Goal: Information Seeking & Learning: Learn about a topic

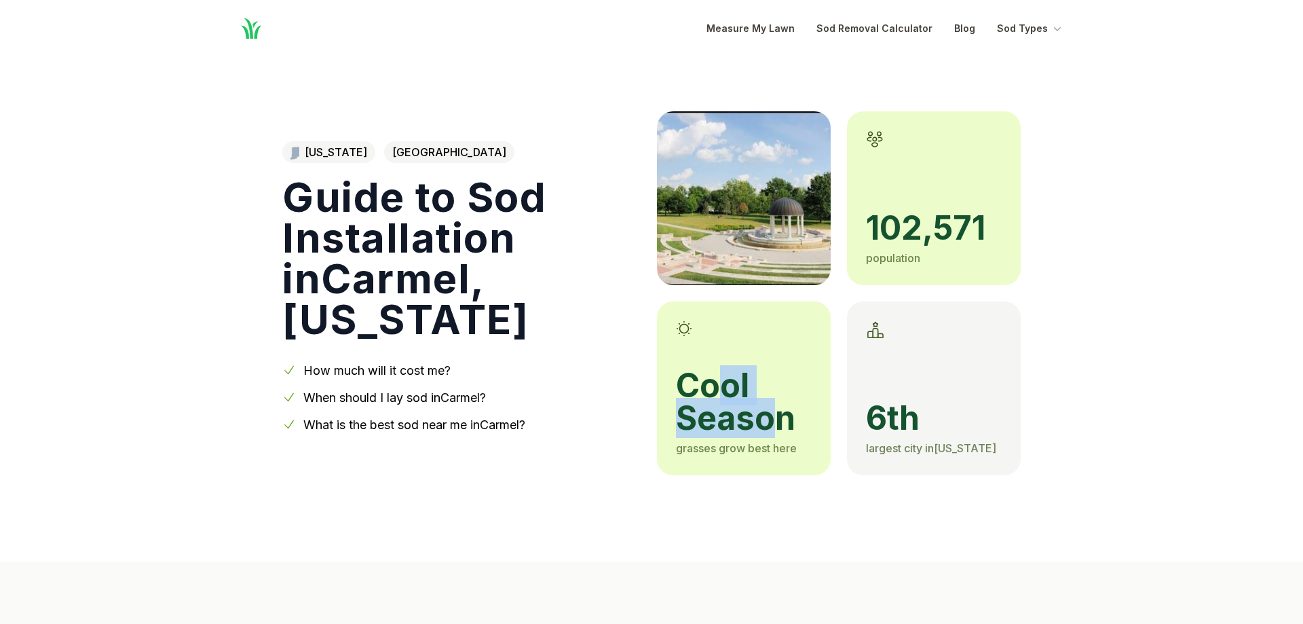
drag, startPoint x: 769, startPoint y: 408, endPoint x: 782, endPoint y: 423, distance: 19.7
click at [782, 423] on div "cool season grasses grow best here" at bounding box center [744, 388] width 174 height 174
click at [782, 423] on span "cool season" at bounding box center [744, 401] width 136 height 65
drag, startPoint x: 676, startPoint y: 379, endPoint x: 814, endPoint y: 459, distance: 159.9
click at [814, 459] on div "cool season grasses grow best here" at bounding box center [744, 388] width 174 height 174
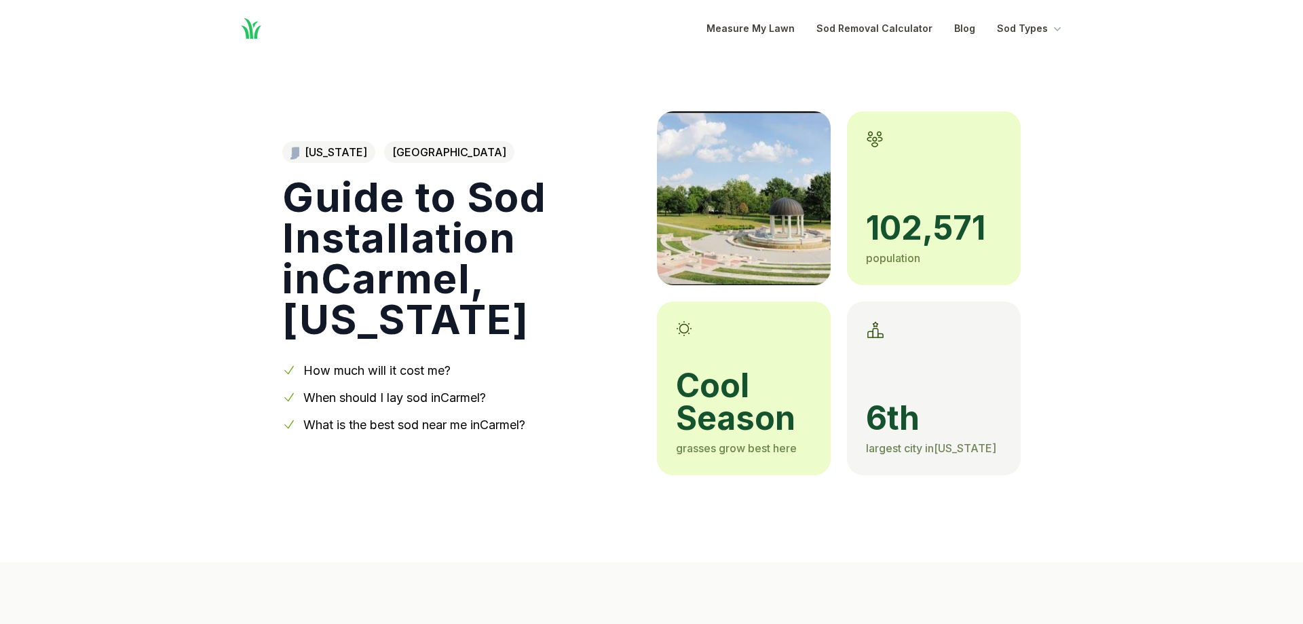
click at [814, 459] on div "cool season grasses grow best here" at bounding box center [744, 388] width 174 height 174
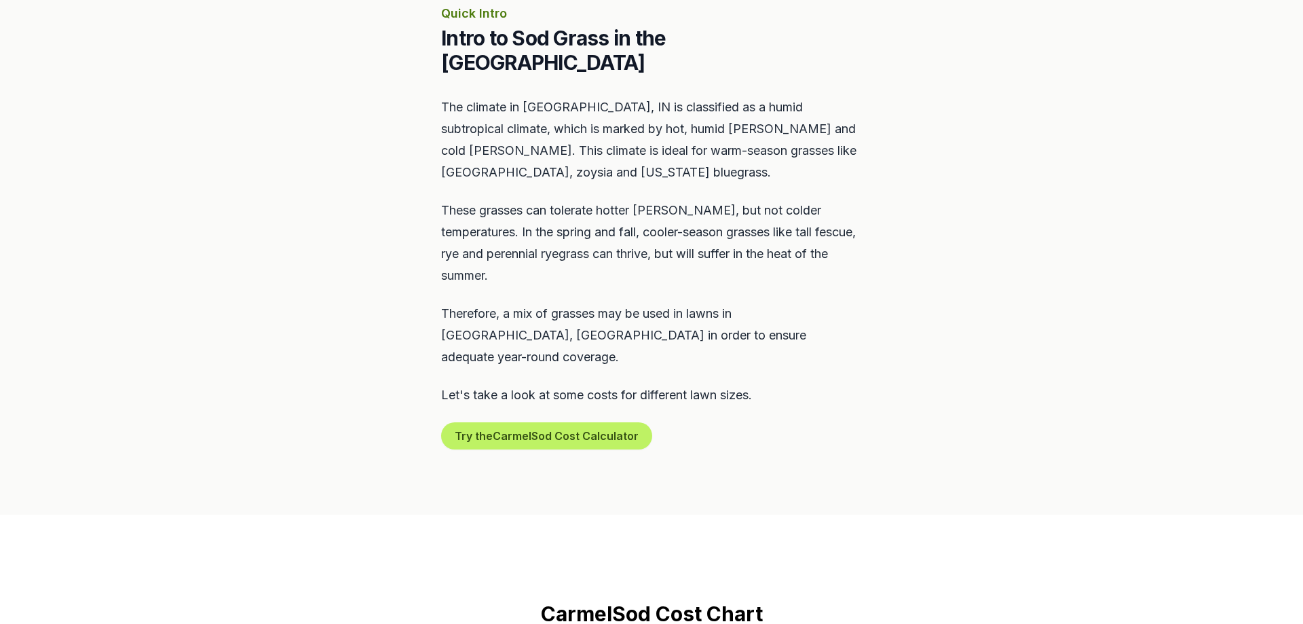
scroll to position [1038, 0]
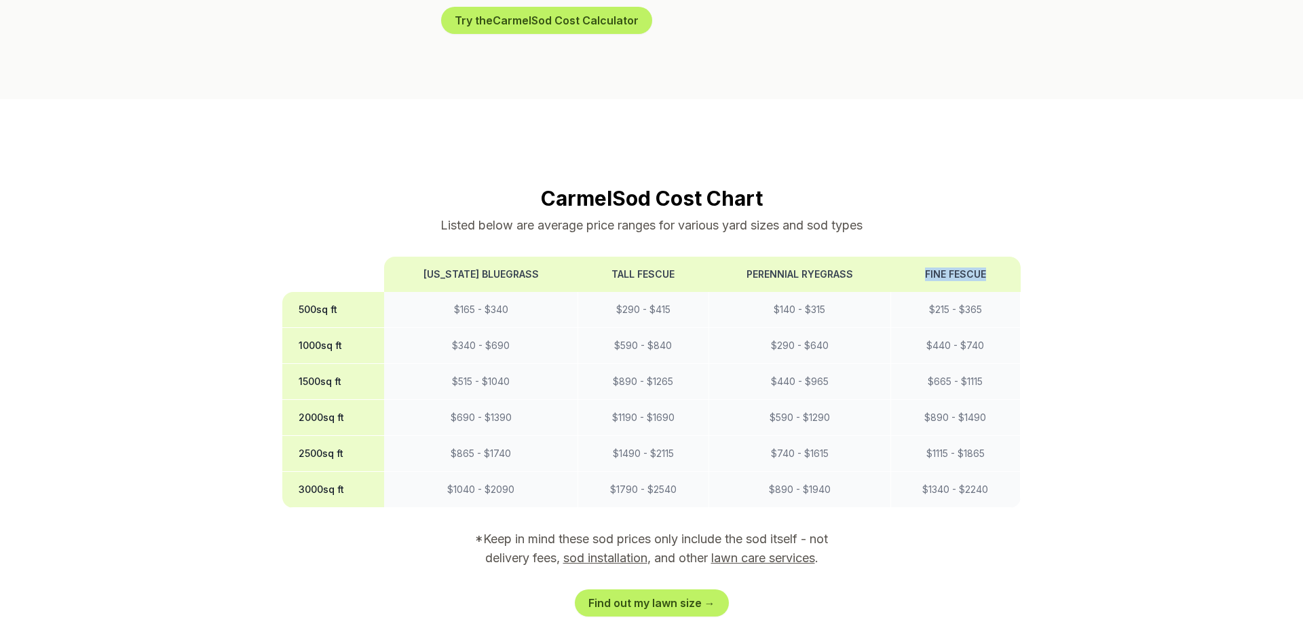
drag, startPoint x: 992, startPoint y: 232, endPoint x: 894, endPoint y: 223, distance: 98.8
click at [894, 257] on th "Fine Fescue" at bounding box center [955, 274] width 130 height 35
copy th "Fine Fescue"
drag, startPoint x: 647, startPoint y: 228, endPoint x: 599, endPoint y: 221, distance: 48.0
click at [599, 257] on th "Tall Fescue" at bounding box center [643, 274] width 130 height 35
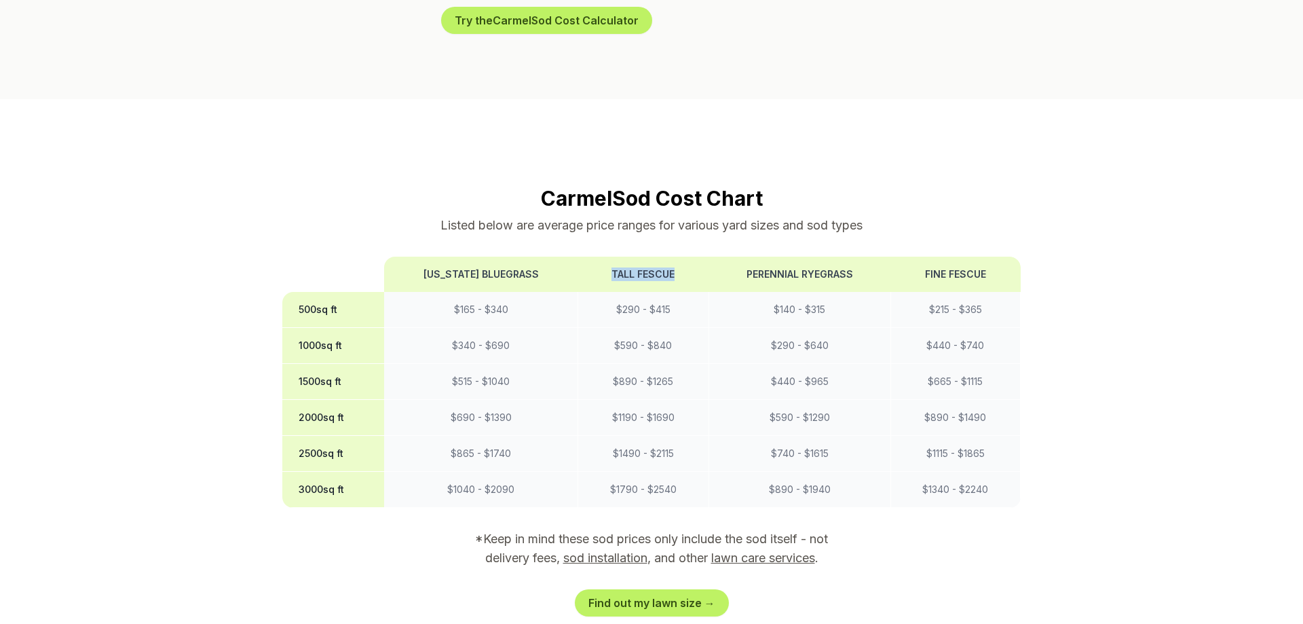
copy th "Tall Fescue"
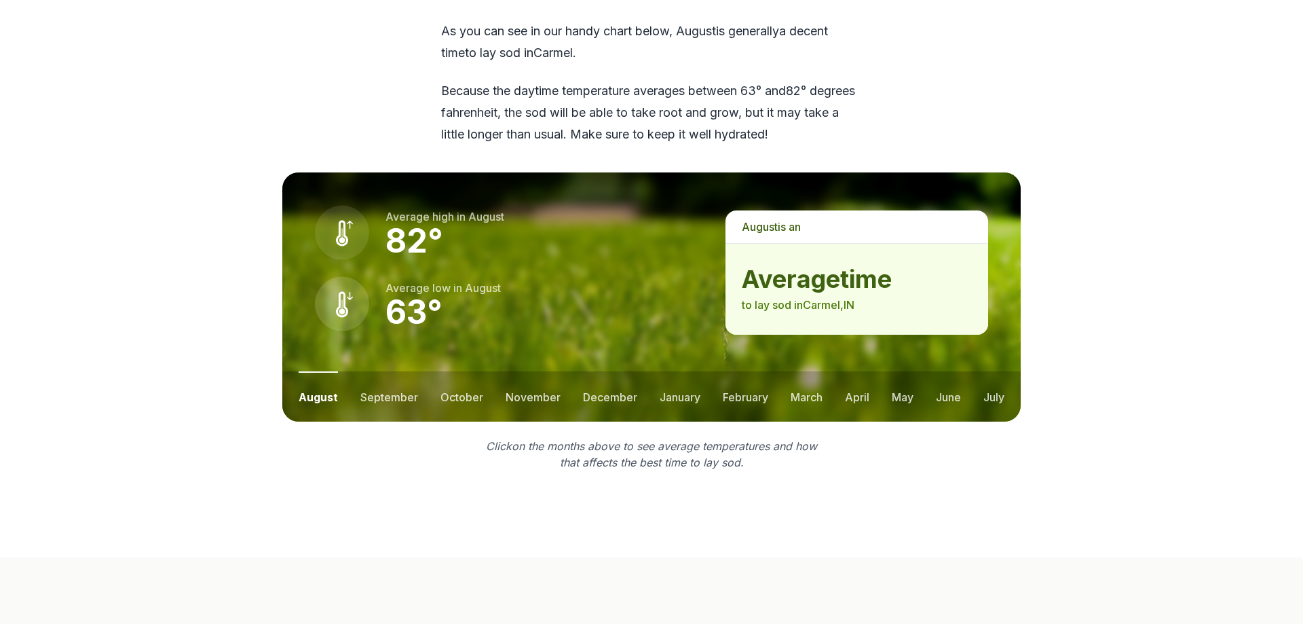
scroll to position [1869, 0]
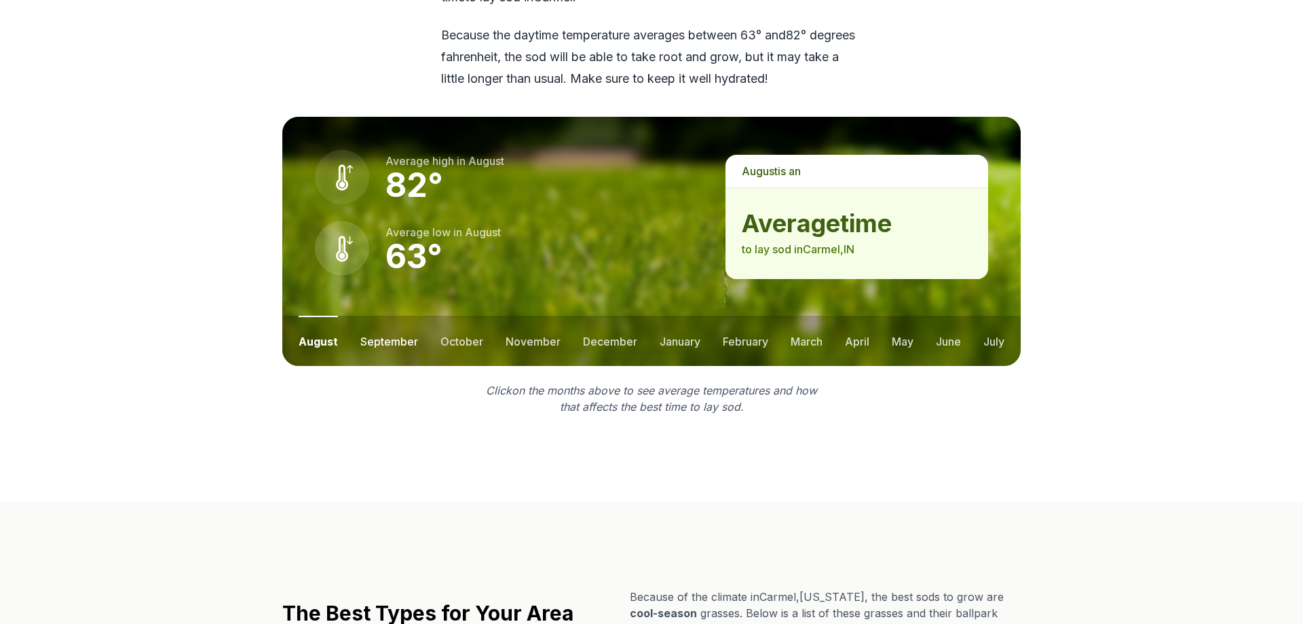
click at [384, 316] on button "september" at bounding box center [389, 341] width 58 height 50
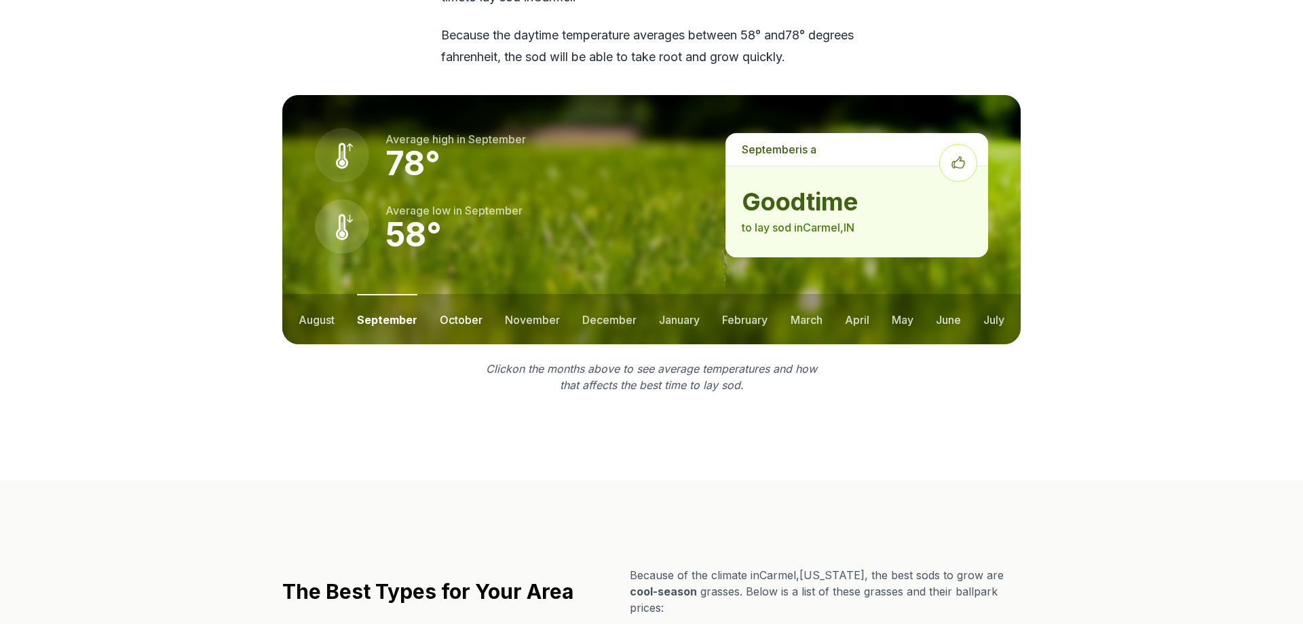
click at [469, 294] on button "october" at bounding box center [461, 319] width 43 height 50
click at [532, 294] on button "november" at bounding box center [532, 319] width 55 height 50
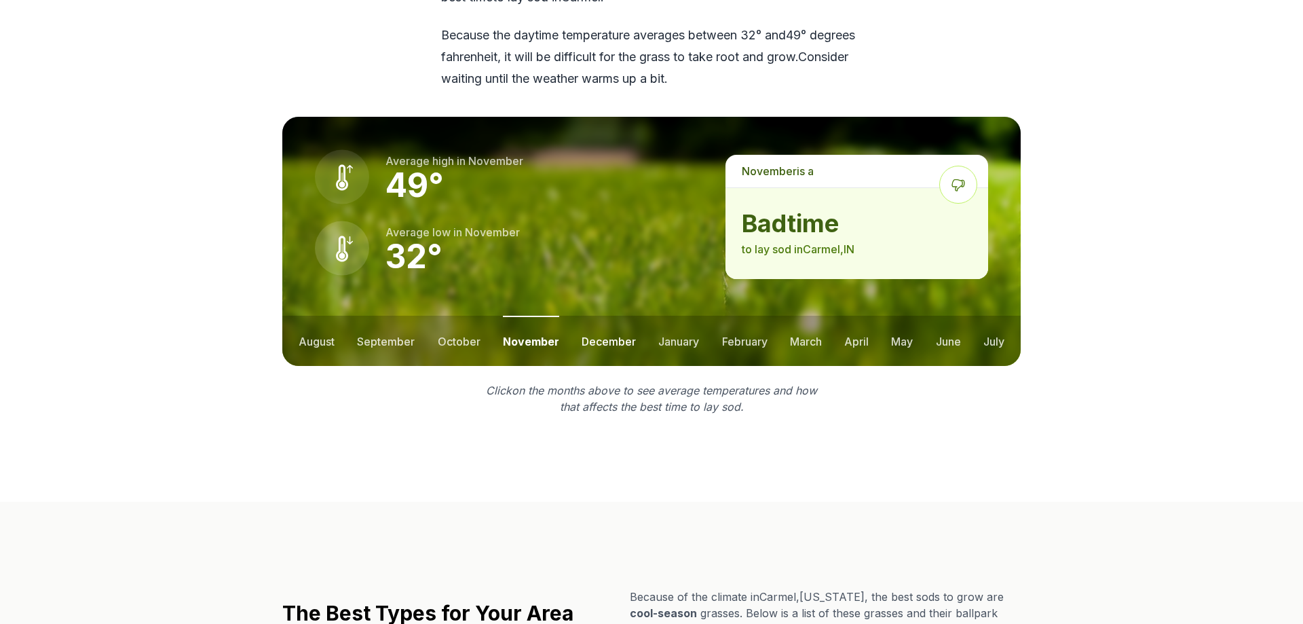
click at [606, 316] on button "december" at bounding box center [609, 341] width 54 height 50
click at [690, 316] on button "january" at bounding box center [679, 341] width 41 height 50
click at [880, 316] on ul "august september october november december january february march april may jun…" at bounding box center [651, 341] width 738 height 50
click at [861, 316] on button "april" at bounding box center [858, 341] width 24 height 50
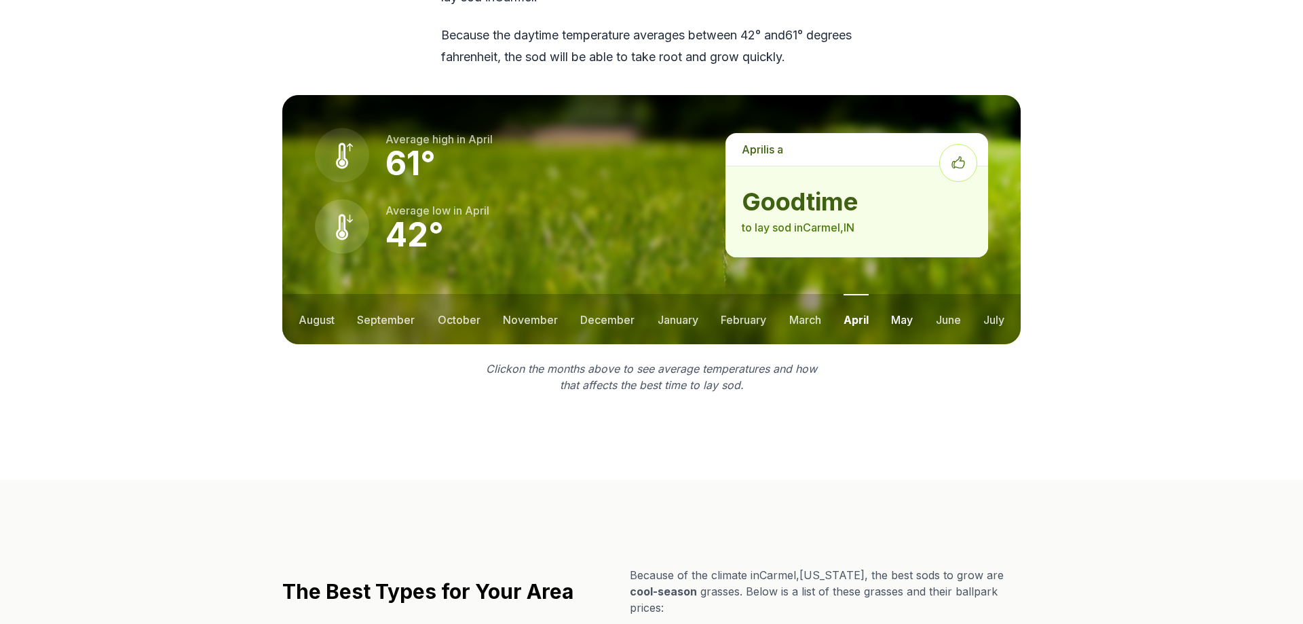
click at [905, 294] on button "may" at bounding box center [902, 319] width 22 height 50
click at [952, 294] on button "june" at bounding box center [948, 319] width 25 height 50
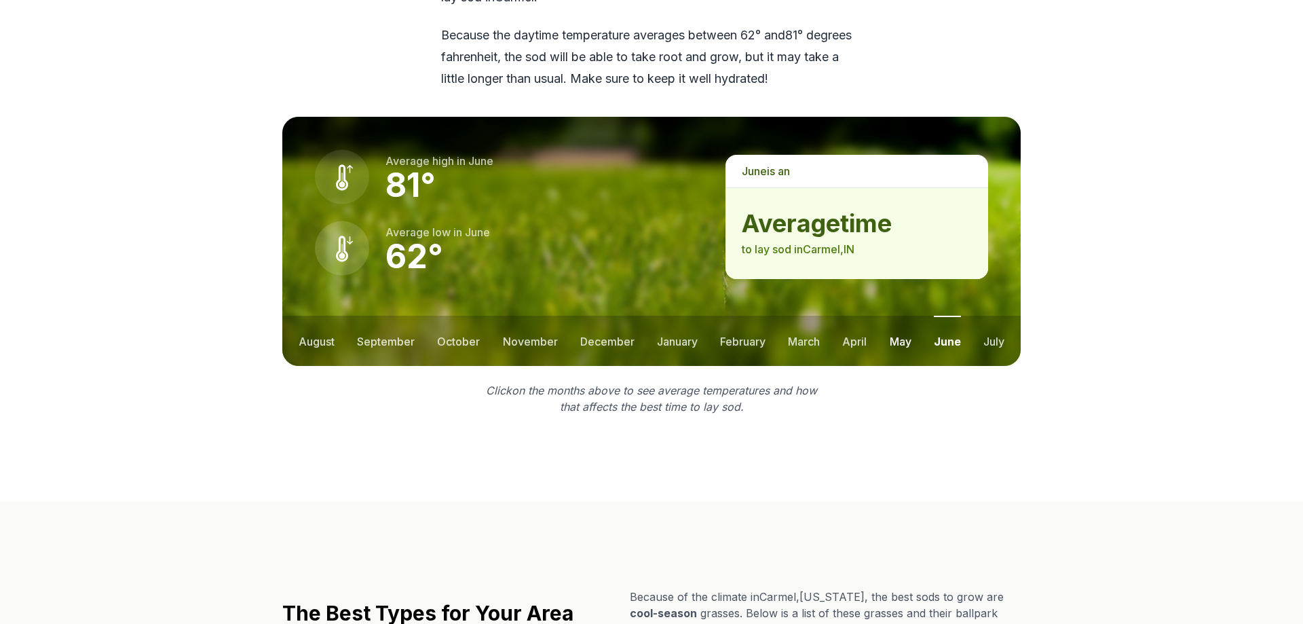
click at [894, 316] on button "may" at bounding box center [901, 341] width 22 height 50
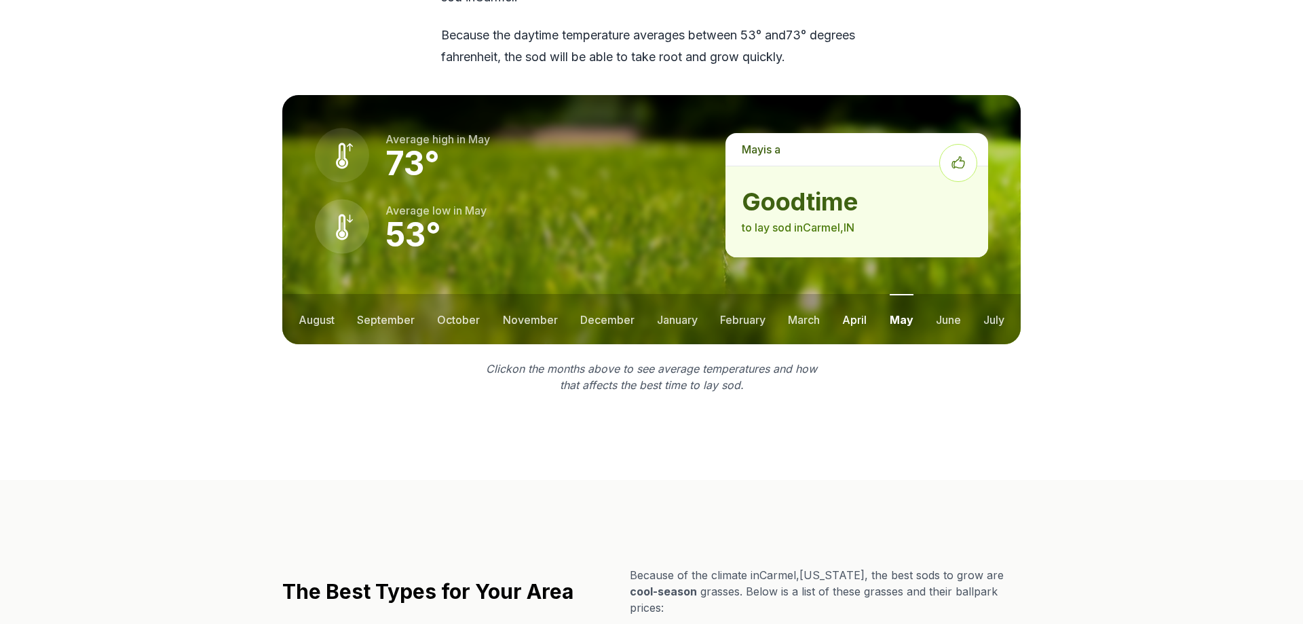
click at [855, 294] on button "april" at bounding box center [854, 319] width 24 height 50
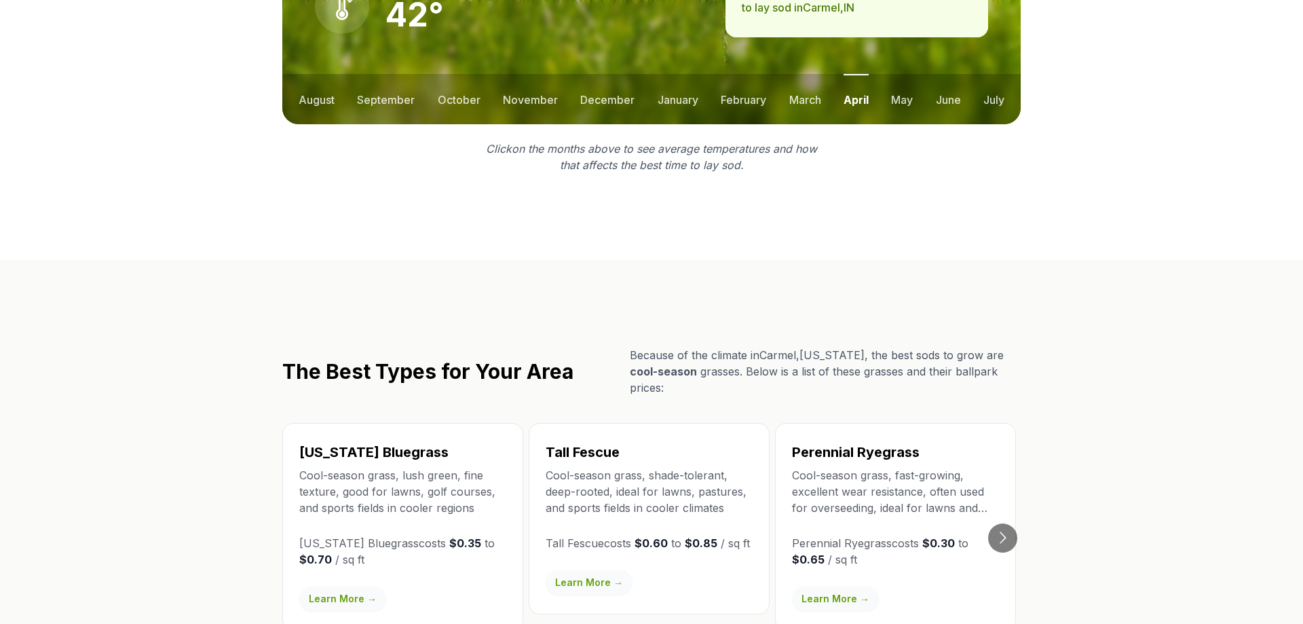
scroll to position [2146, 0]
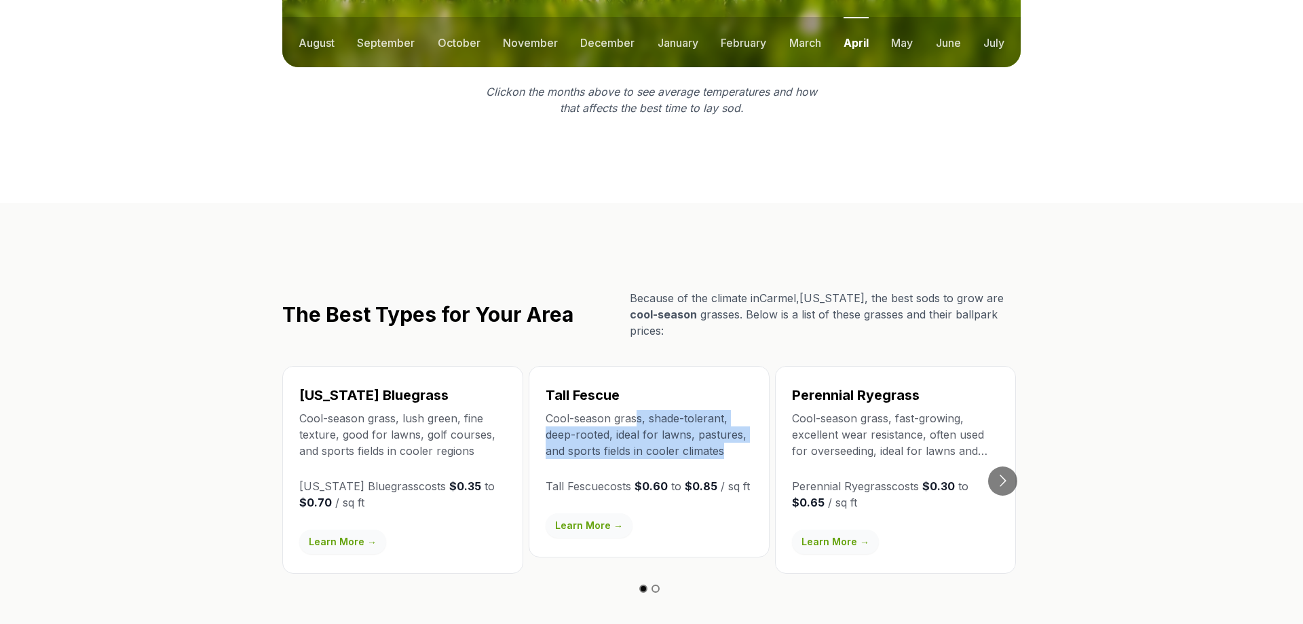
drag, startPoint x: 679, startPoint y: 346, endPoint x: 742, endPoint y: 362, distance: 64.4
click at [742, 410] on p "Cool-season grass, shade-tolerant, deep-rooted, ideal for lawns, pastures, and …" at bounding box center [649, 434] width 207 height 49
click at [738, 410] on p "Cool-season grass, shade-tolerant, deep-rooted, ideal for lawns, pastures, and …" at bounding box center [649, 434] width 207 height 49
click at [1003, 466] on button "Go to next slide" at bounding box center [1002, 480] width 29 height 29
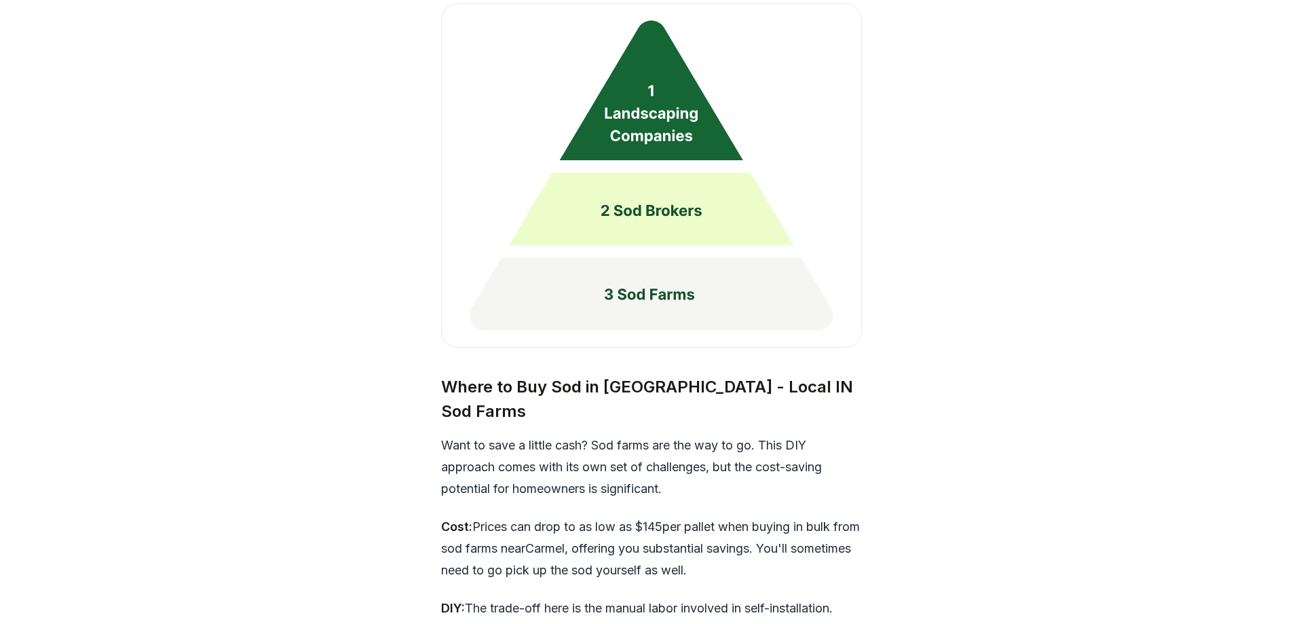
scroll to position [4153, 0]
